Goal: Task Accomplishment & Management: Manage account settings

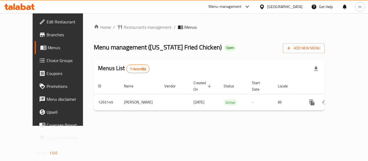
click at [47, 64] on span "Choice Groups" at bounding box center [68, 60] width 43 height 6
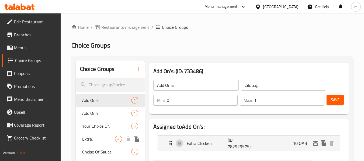
click at [101, 137] on span "Extra:" at bounding box center [98, 139] width 33 height 6
type input "Extra:"
type input "إكسترا:"
type input "4"
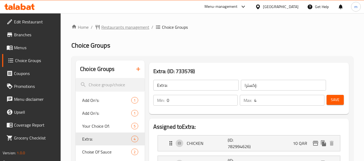
click at [128, 27] on span "Restaurants management" at bounding box center [125, 27] width 48 height 6
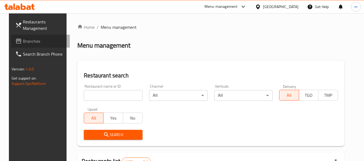
click at [37, 41] on span "Branches" at bounding box center [44, 41] width 43 height 6
